Goal: Communication & Community: Answer question/provide support

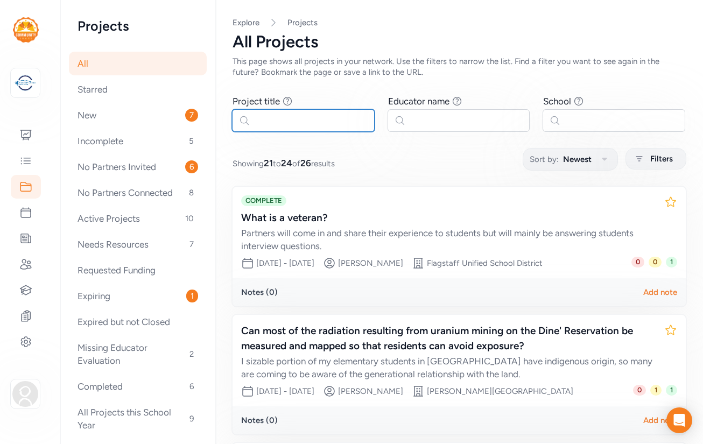
click at [296, 119] on input "text" at bounding box center [303, 120] width 143 height 23
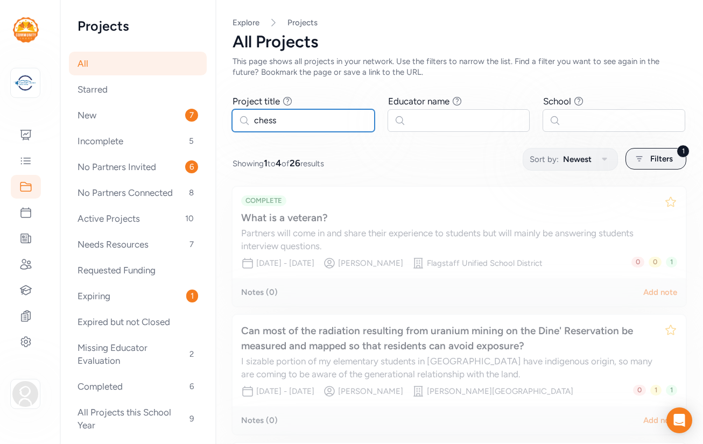
type input "chess"
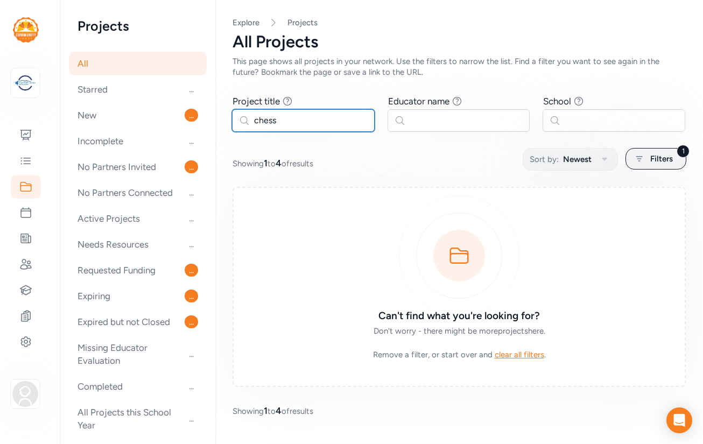
drag, startPoint x: 279, startPoint y: 121, endPoint x: 246, endPoint y: 123, distance: 32.9
click at [246, 123] on input "chess" at bounding box center [303, 120] width 143 height 23
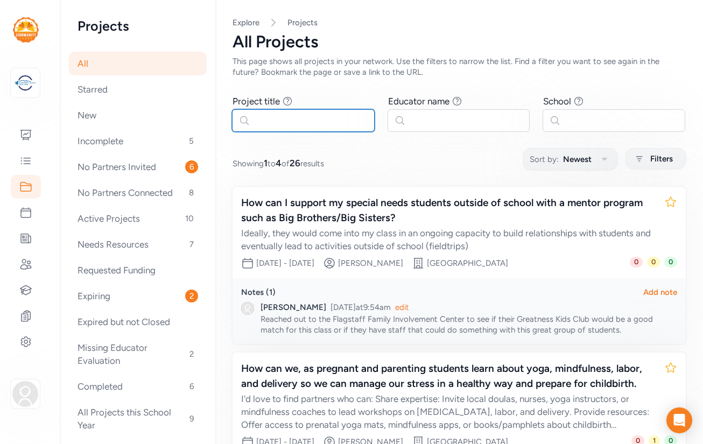
click at [282, 121] on input "text" at bounding box center [303, 120] width 143 height 23
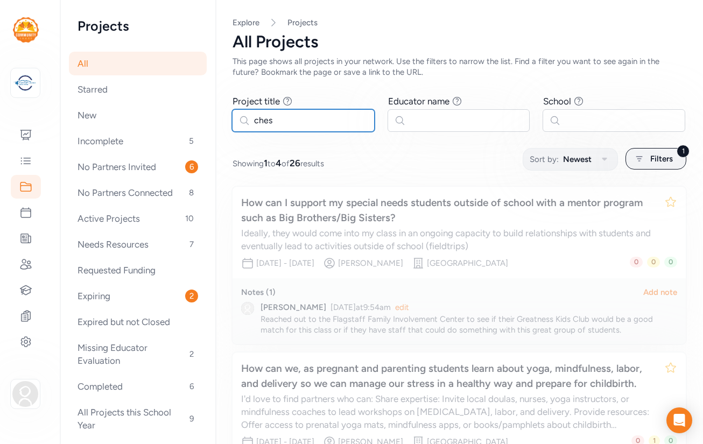
type input "chess"
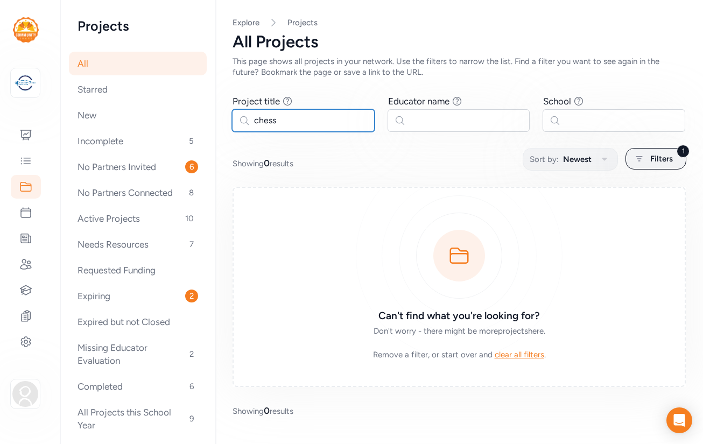
drag, startPoint x: 277, startPoint y: 122, endPoint x: 243, endPoint y: 122, distance: 33.4
click at [243, 122] on input "chess" at bounding box center [303, 120] width 143 height 23
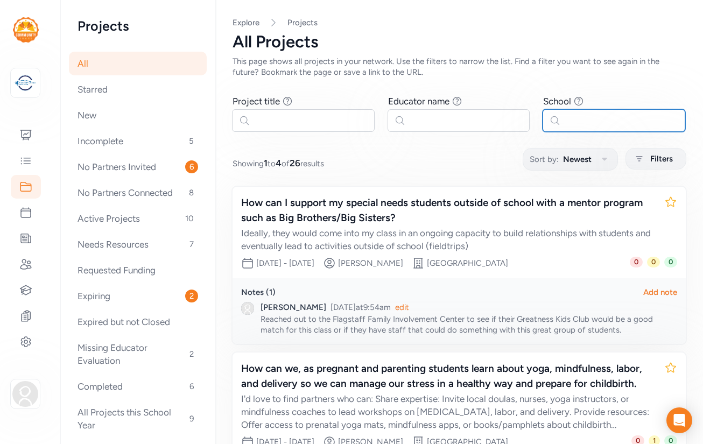
click at [593, 115] on input "text" at bounding box center [614, 120] width 143 height 23
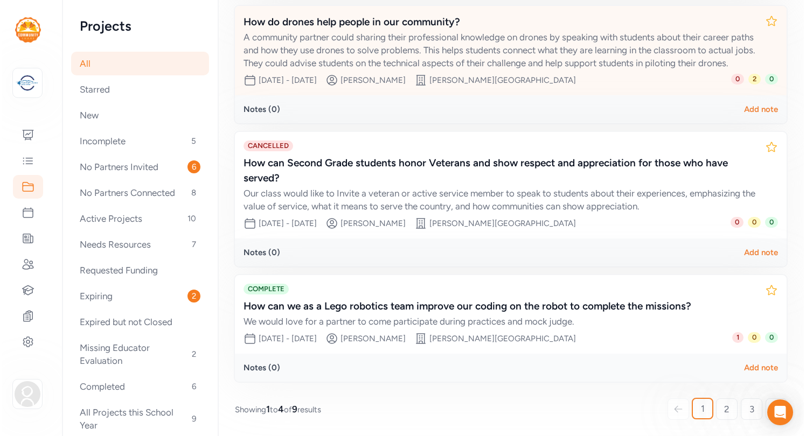
scroll to position [282, 0]
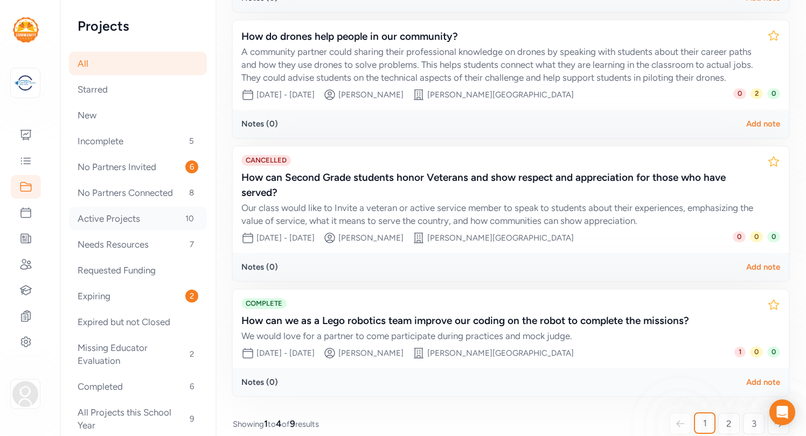
type input "[PERSON_NAME]"
click at [115, 220] on div "Active Projects 10" at bounding box center [138, 219] width 138 height 24
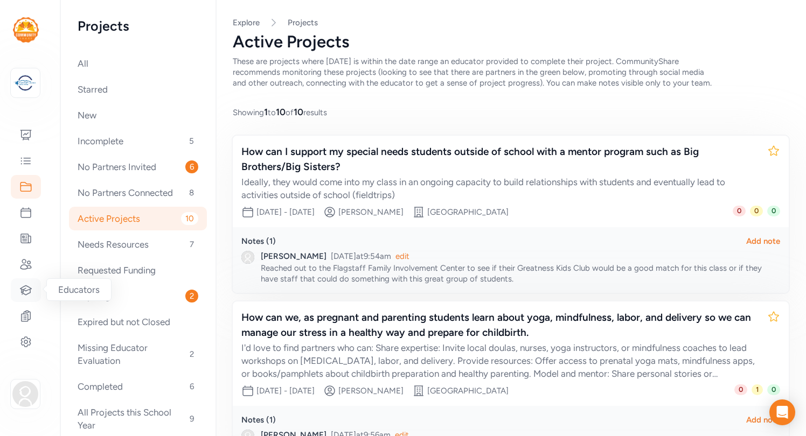
click at [29, 292] on icon at bounding box center [25, 290] width 13 height 13
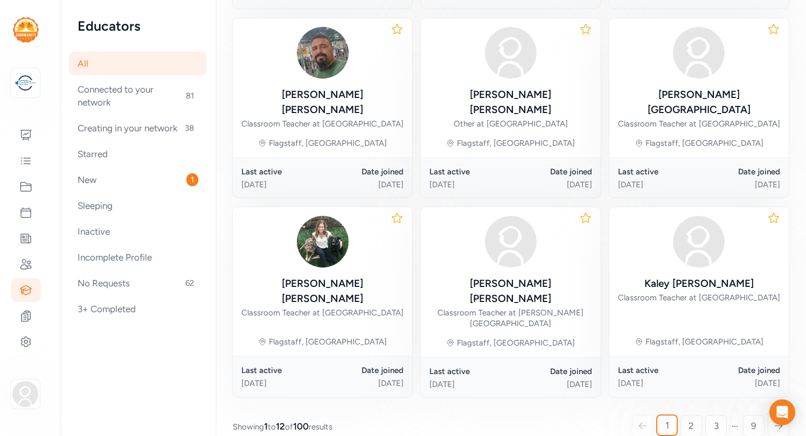
scroll to position [555, 0]
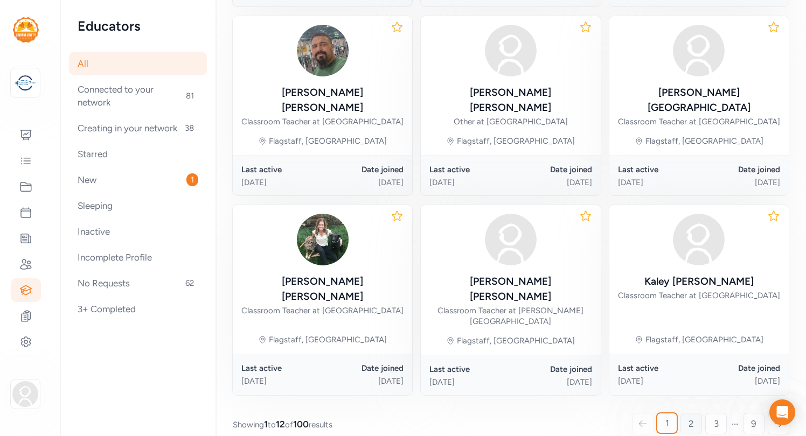
click at [693, 417] on span "2" at bounding box center [690, 423] width 5 height 13
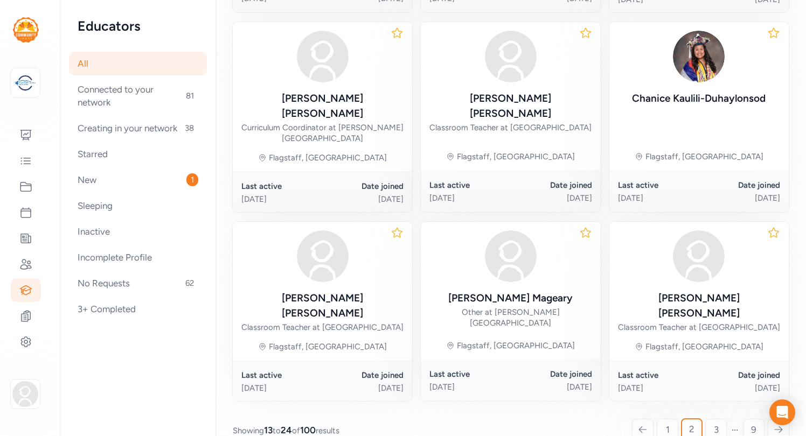
scroll to position [566, 0]
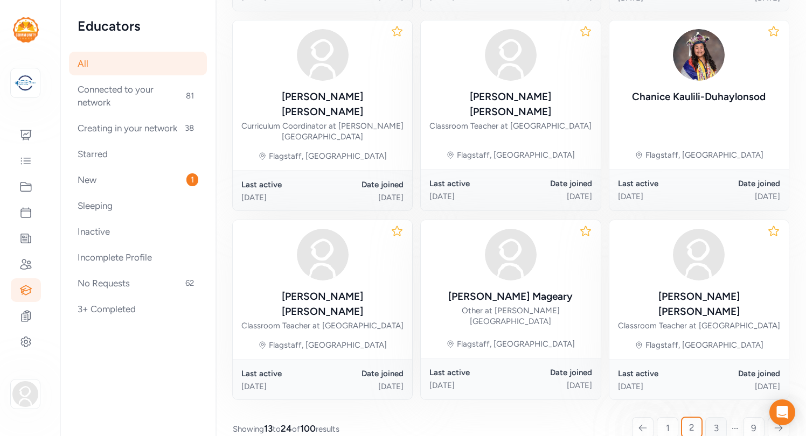
click at [703, 417] on link "3" at bounding box center [716, 428] width 22 height 22
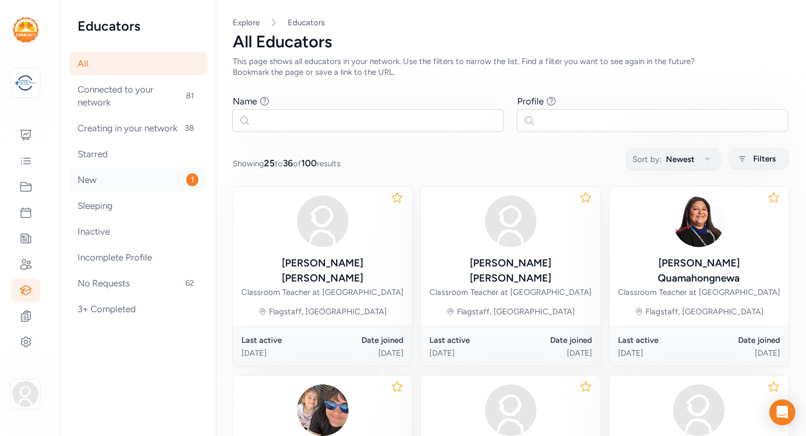
click at [115, 182] on div "New 1" at bounding box center [138, 180] width 138 height 24
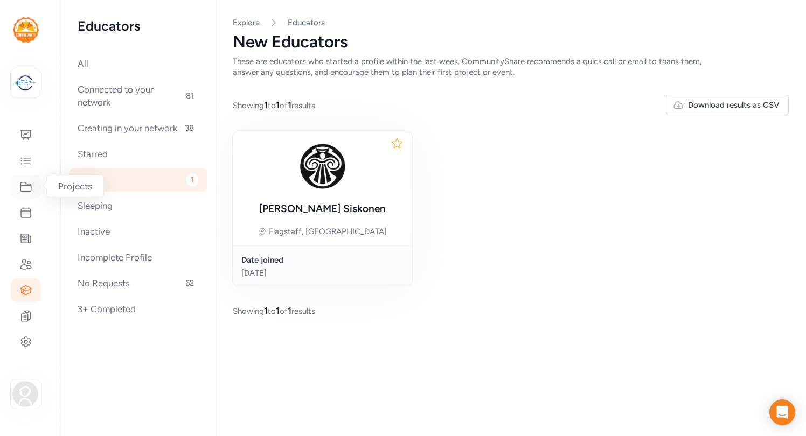
click at [29, 193] on icon at bounding box center [25, 186] width 13 height 13
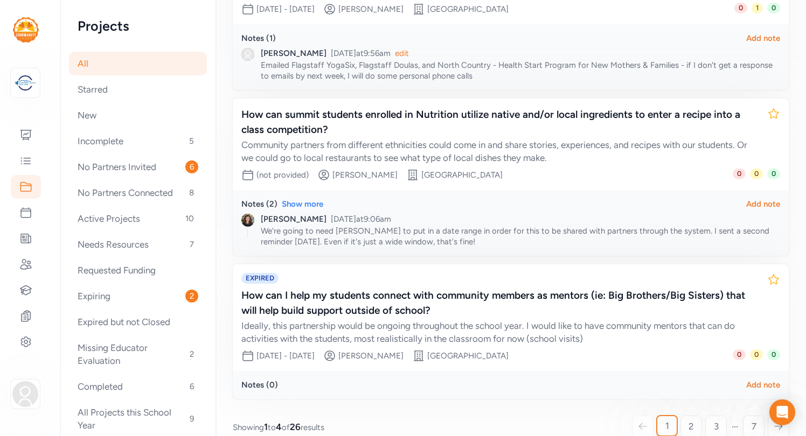
scroll to position [452, 0]
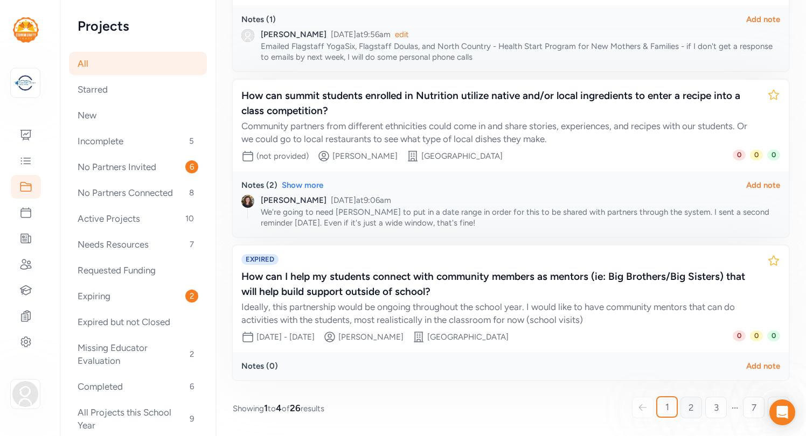
click at [694, 408] on link "2" at bounding box center [691, 408] width 22 height 22
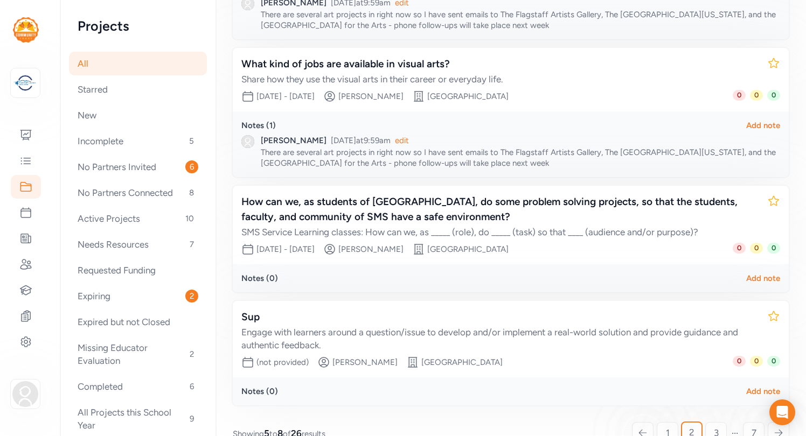
scroll to position [302, 0]
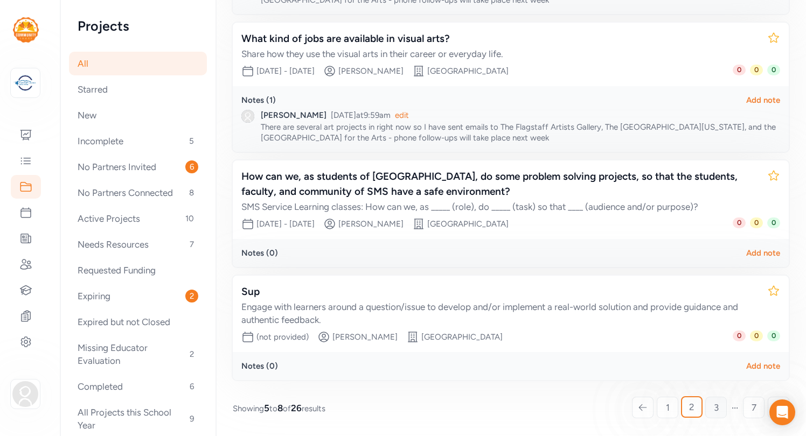
click at [703, 406] on span "3" at bounding box center [716, 407] width 5 height 13
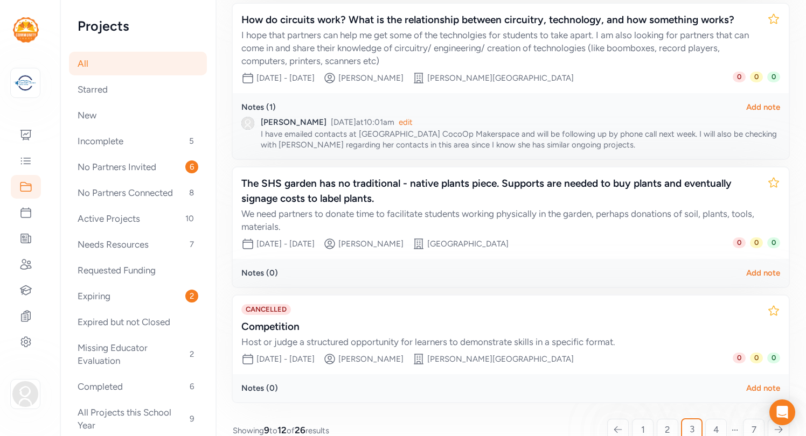
scroll to position [343, 0]
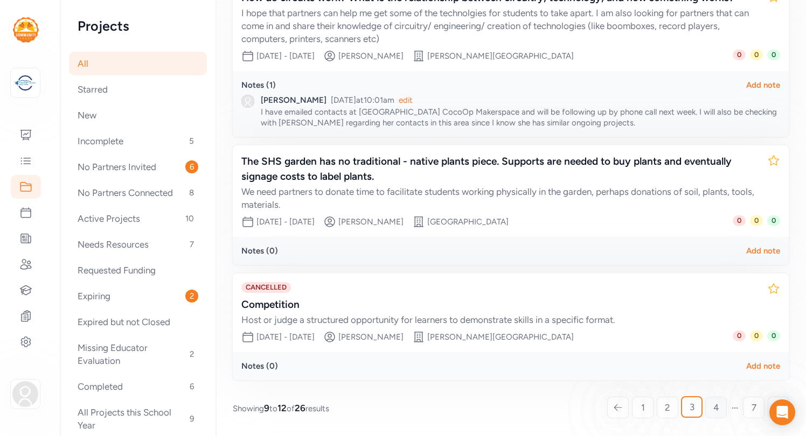
click at [703, 404] on span "4" at bounding box center [716, 407] width 6 height 13
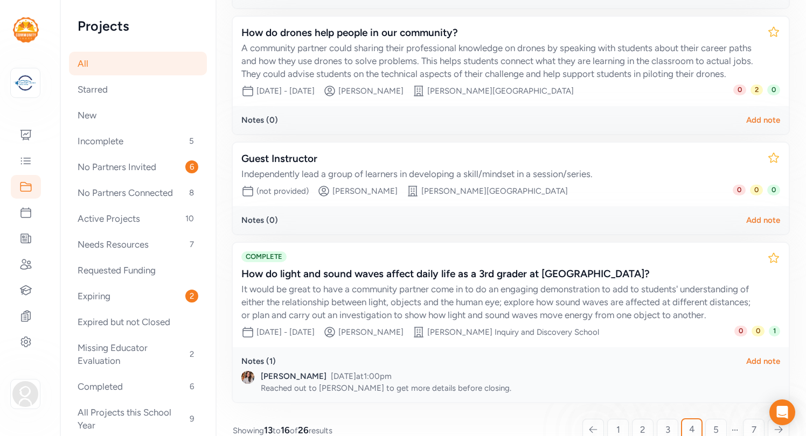
scroll to position [333, 0]
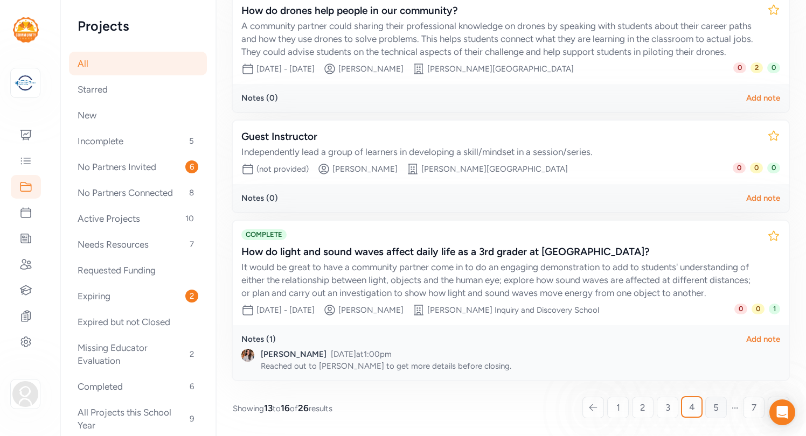
click at [703, 407] on span "5" at bounding box center [715, 407] width 5 height 13
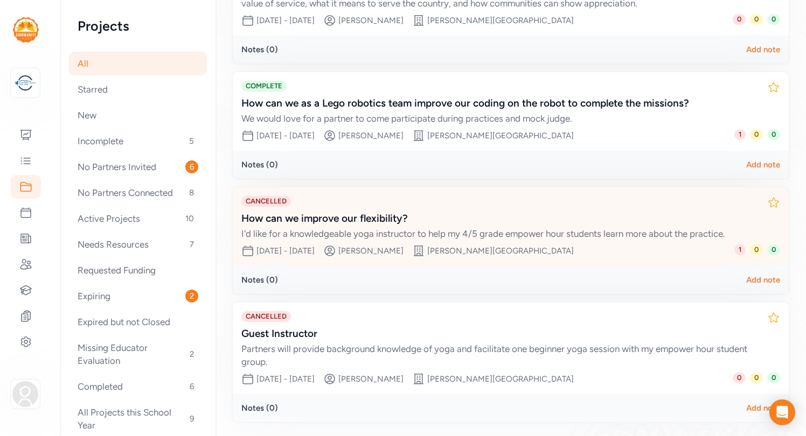
scroll to position [285, 0]
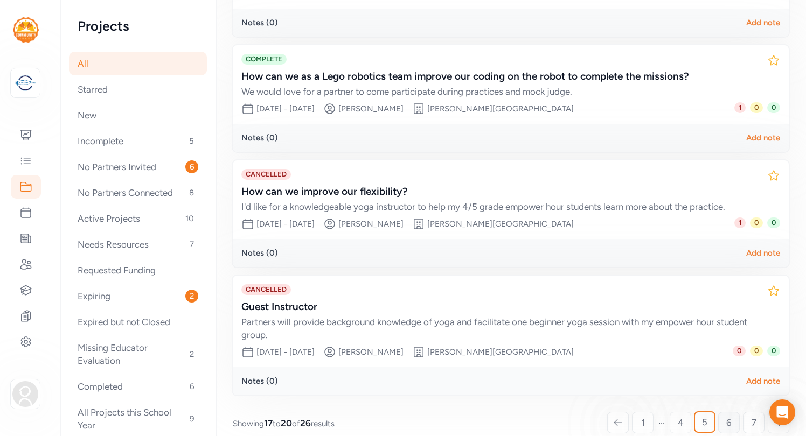
click at [703, 416] on span "6" at bounding box center [728, 422] width 5 height 13
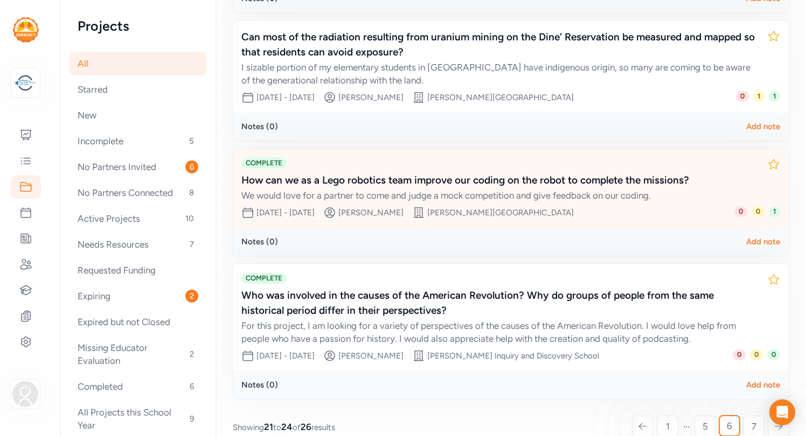
scroll to position [300, 0]
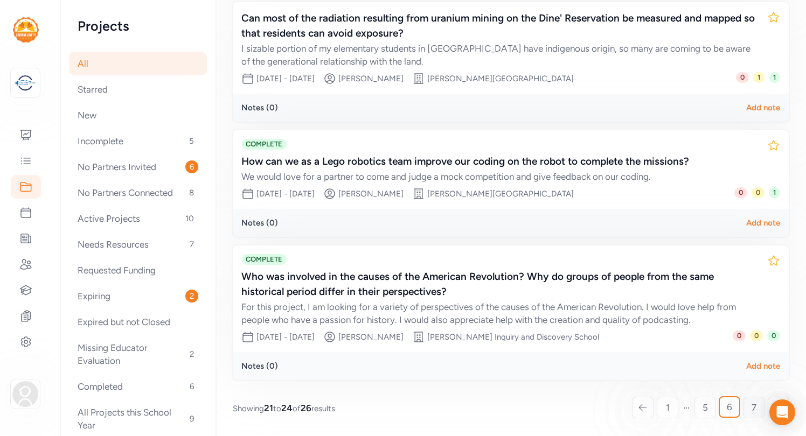
click at [703, 407] on span "7" at bounding box center [753, 407] width 5 height 13
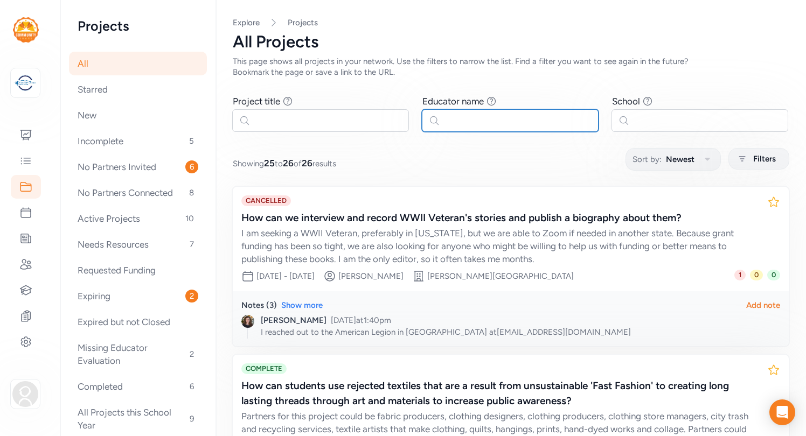
click at [492, 120] on input "text" at bounding box center [510, 120] width 177 height 23
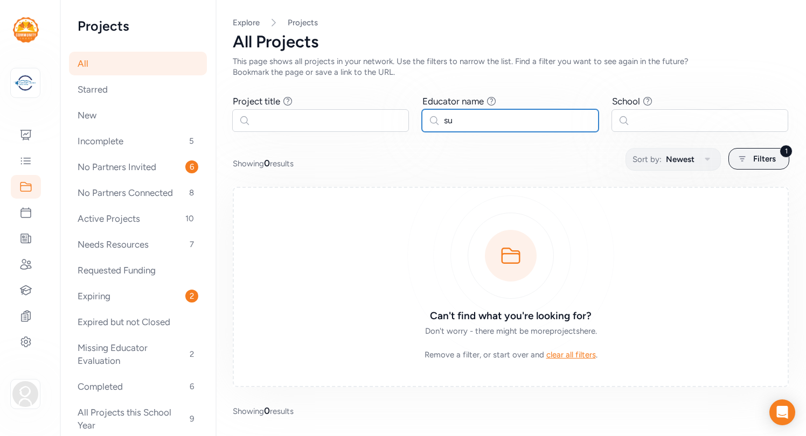
type input "s"
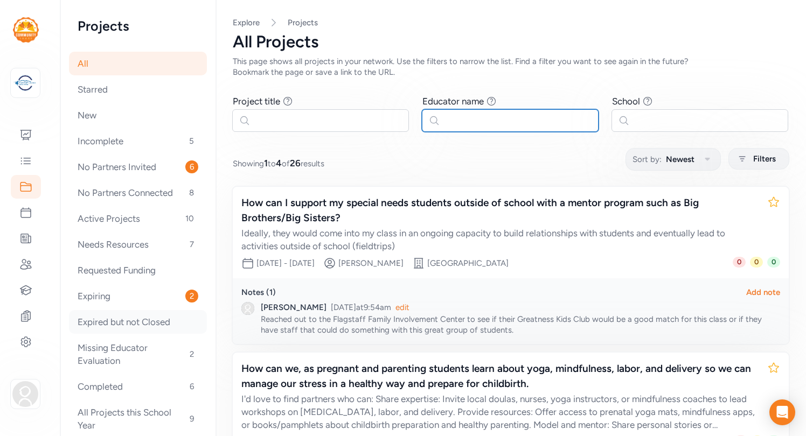
scroll to position [18, 0]
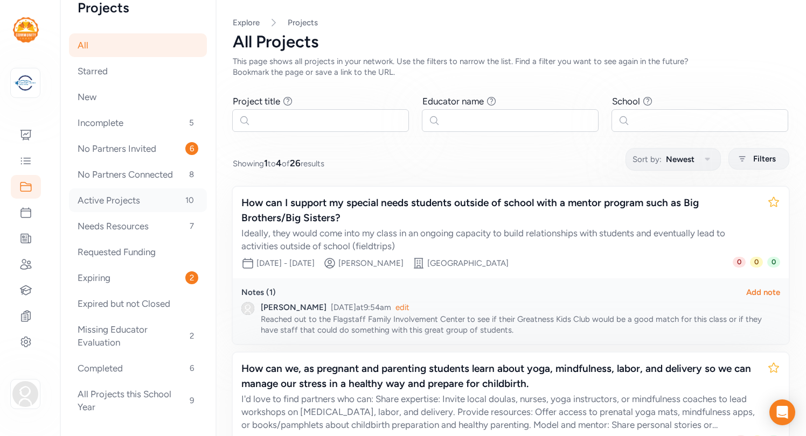
click at [110, 199] on div "Active Projects 10" at bounding box center [138, 201] width 138 height 24
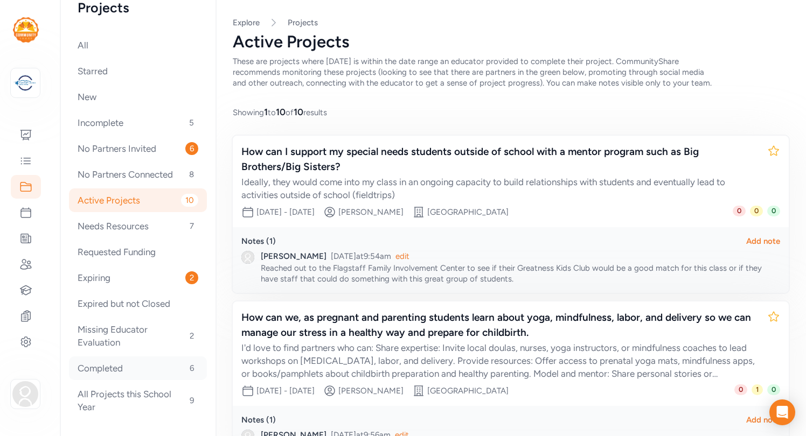
click at [112, 371] on div "Completed 6" at bounding box center [138, 369] width 138 height 24
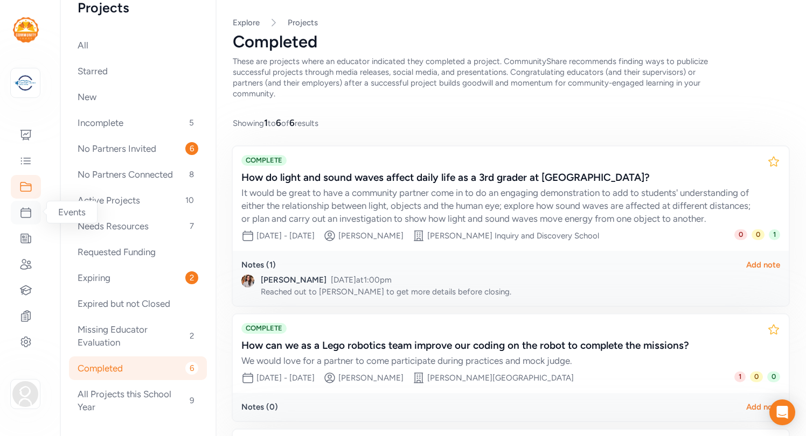
click at [28, 215] on icon at bounding box center [25, 212] width 13 height 13
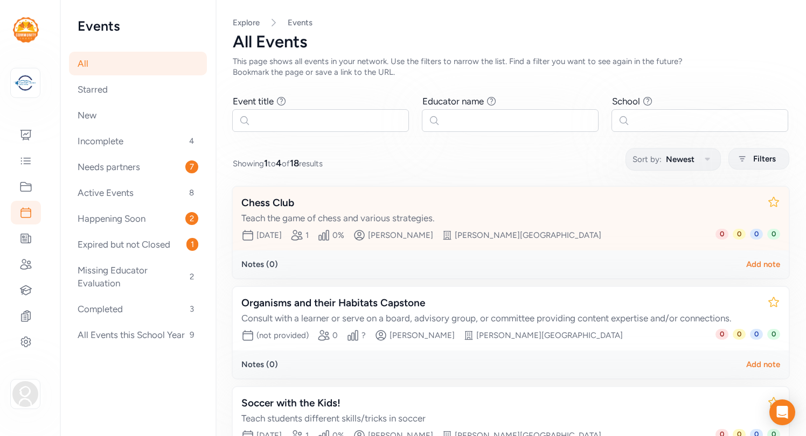
click at [629, 220] on div "Teach the game of chess and various strategies." at bounding box center [499, 218] width 517 height 13
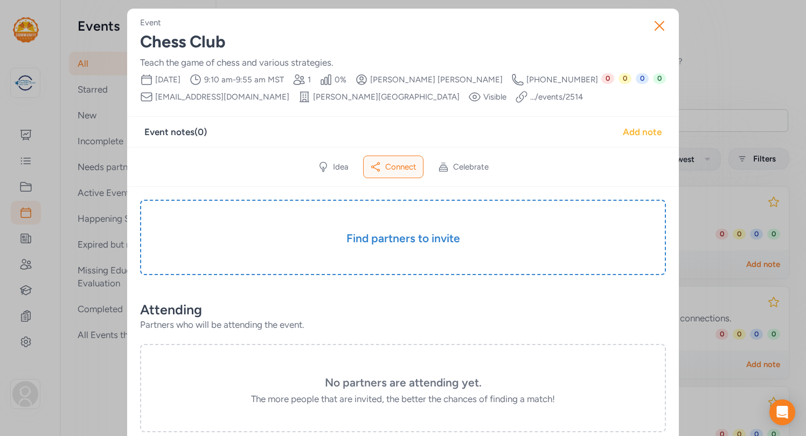
click at [639, 129] on div "Add note" at bounding box center [642, 132] width 39 height 13
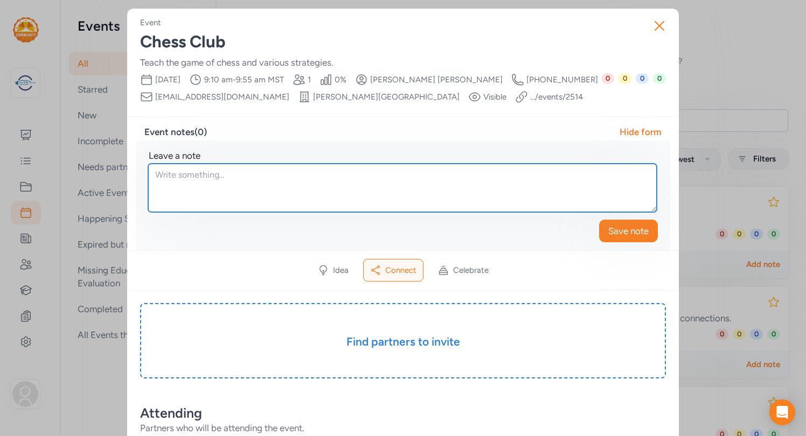
click at [333, 182] on textarea at bounding box center [402, 188] width 508 height 48
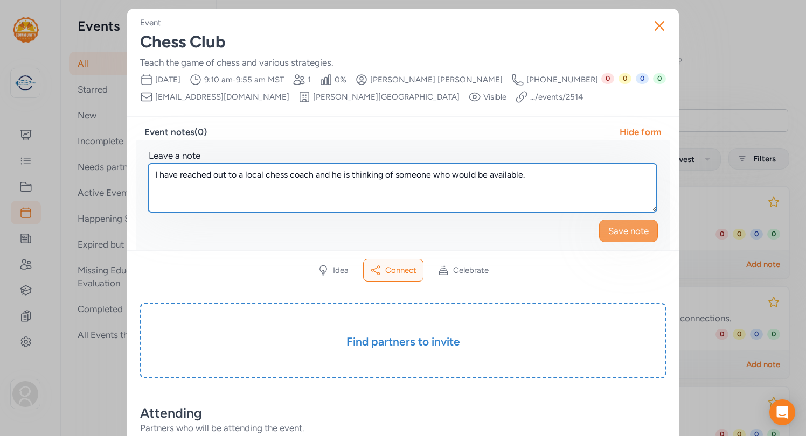
type textarea "I have reached out to a local chess coach and he is thinking of someone who wou…"
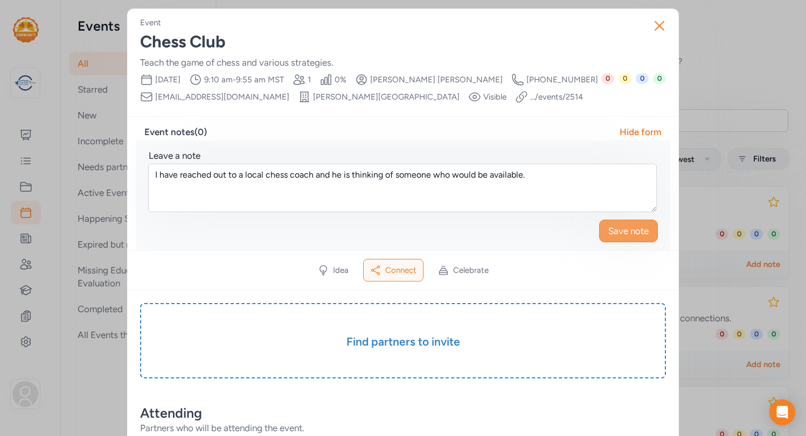
click at [622, 234] on span "Save note" at bounding box center [628, 231] width 40 height 13
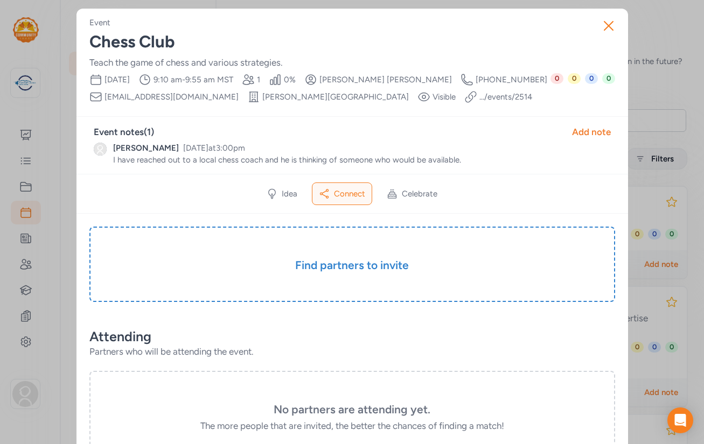
click at [90, 64] on div "Teach the game of chess and various strategies." at bounding box center [352, 62] width 526 height 13
drag, startPoint x: 90, startPoint y: 64, endPoint x: 286, endPoint y: 61, distance: 195.5
click at [286, 61] on div "Teach the game of chess and various strategies." at bounding box center [352, 62] width 526 height 13
copy div "Teach the game of chess and various strategies."
click at [608, 26] on icon "button" at bounding box center [608, 26] width 9 height 9
